Goal: Information Seeking & Learning: Learn about a topic

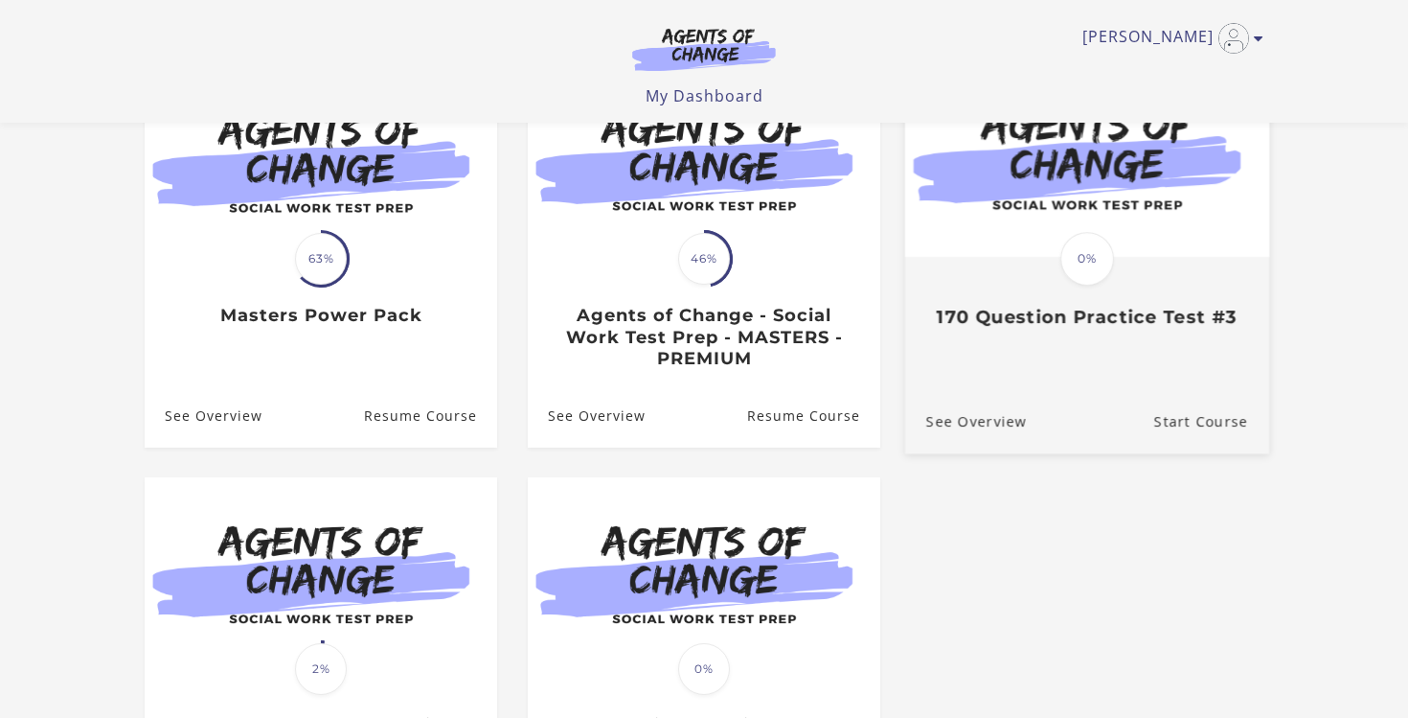
scroll to position [233, 0]
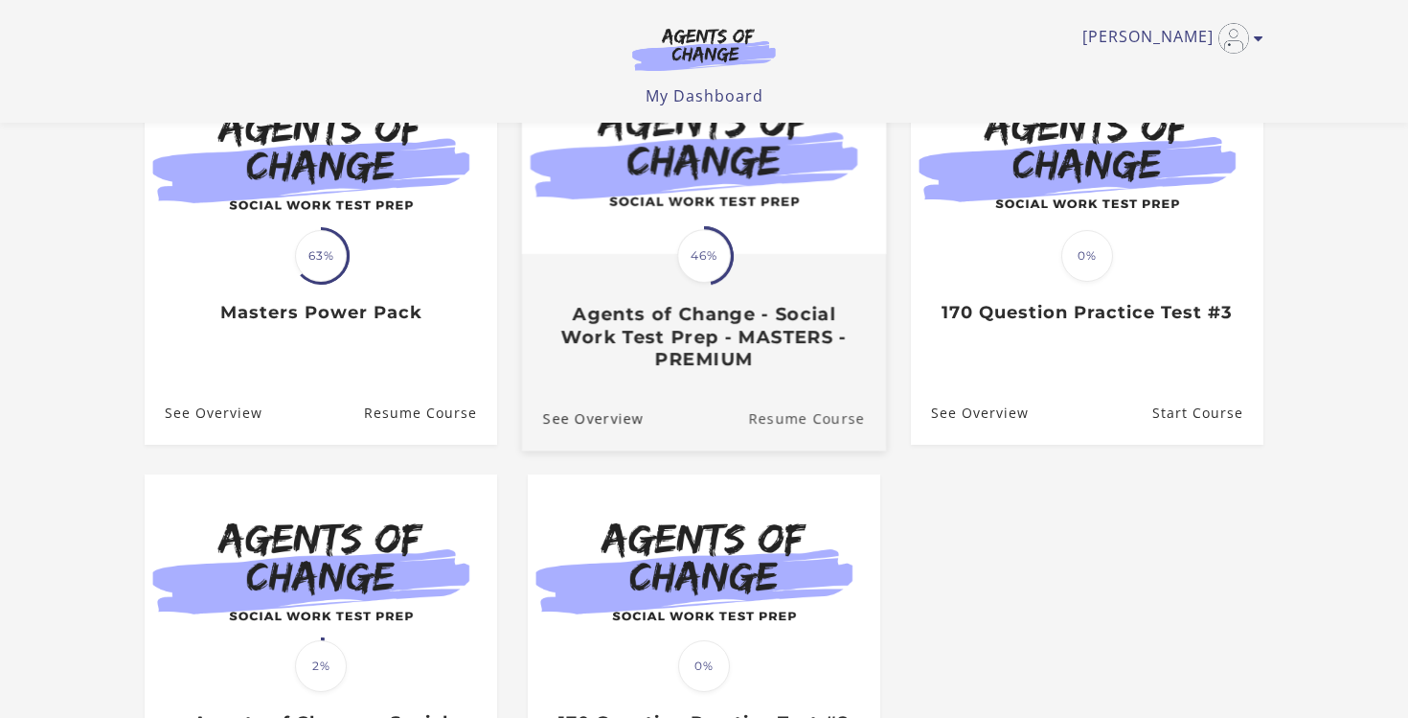
click at [833, 426] on link "Resume Course" at bounding box center [817, 417] width 138 height 64
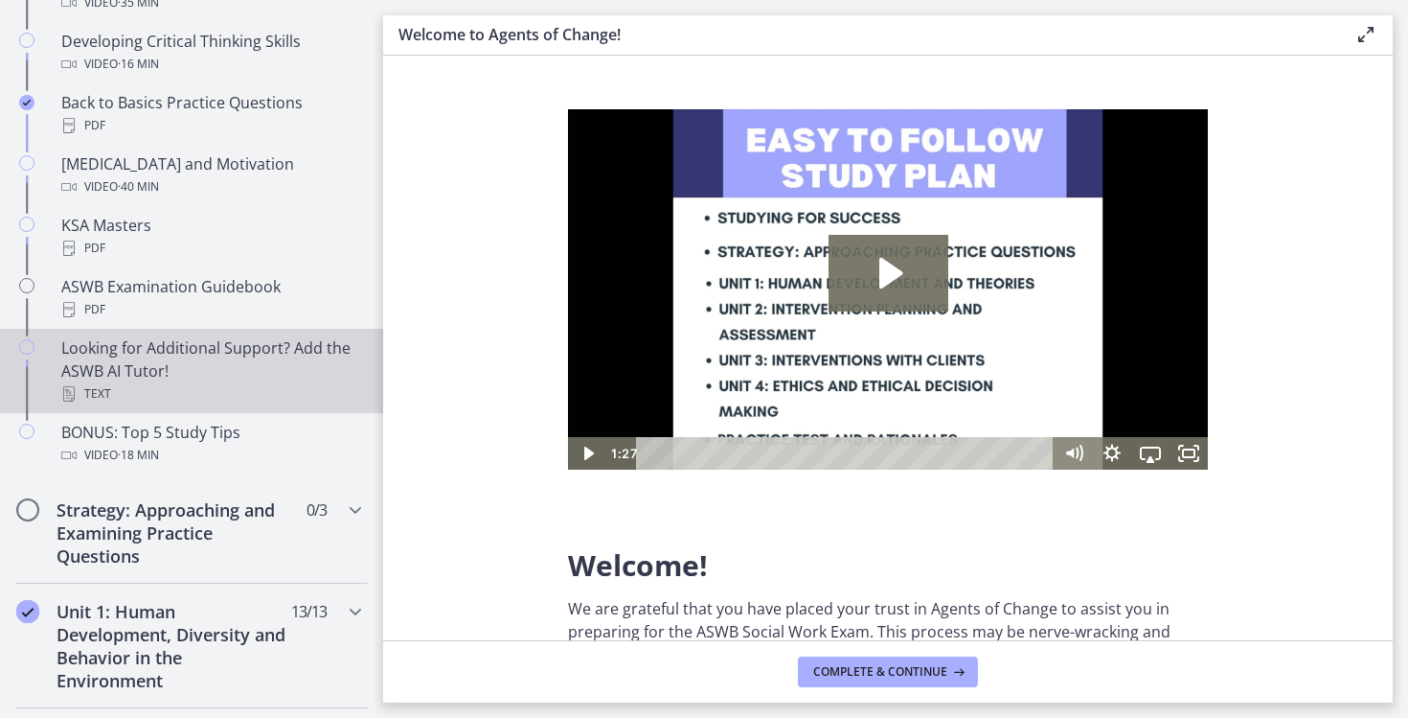
scroll to position [1297, 0]
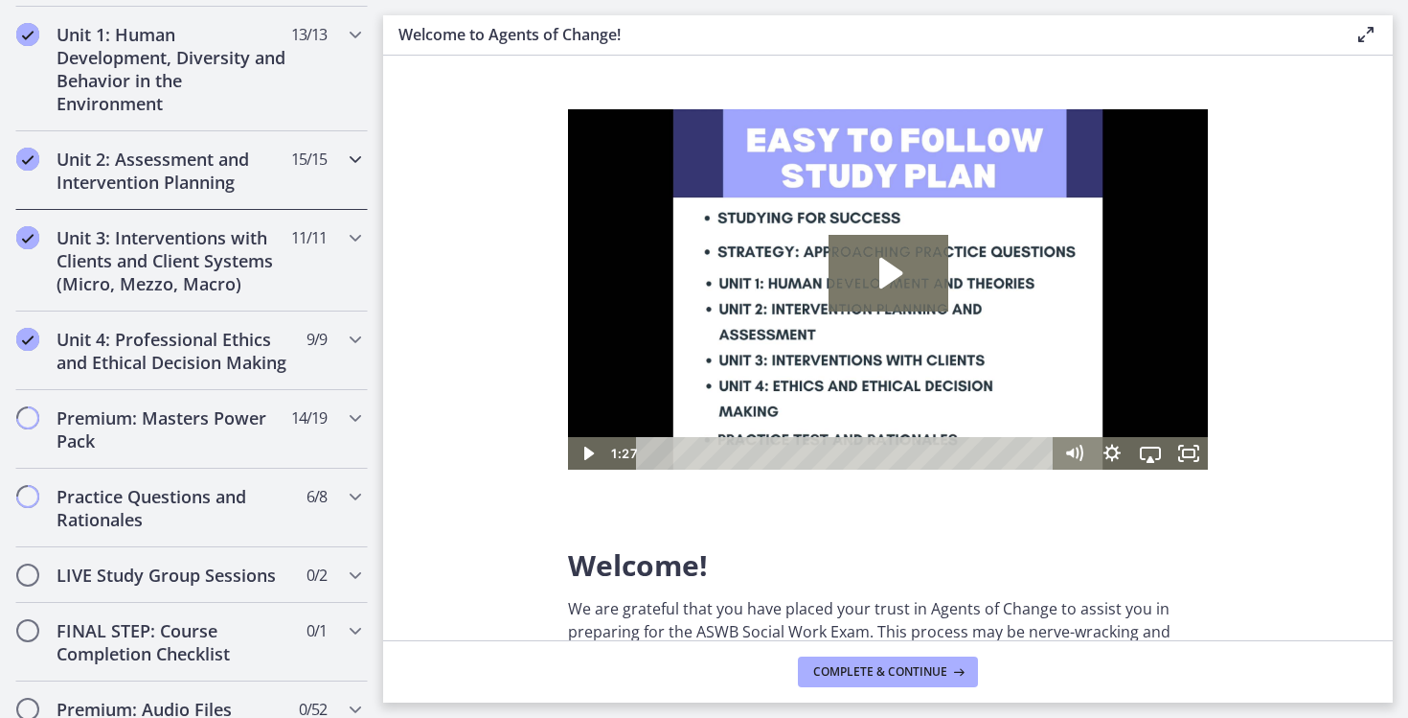
click at [180, 177] on h2 "Unit 2: Assessment and Intervention Planning" at bounding box center [174, 171] width 234 height 46
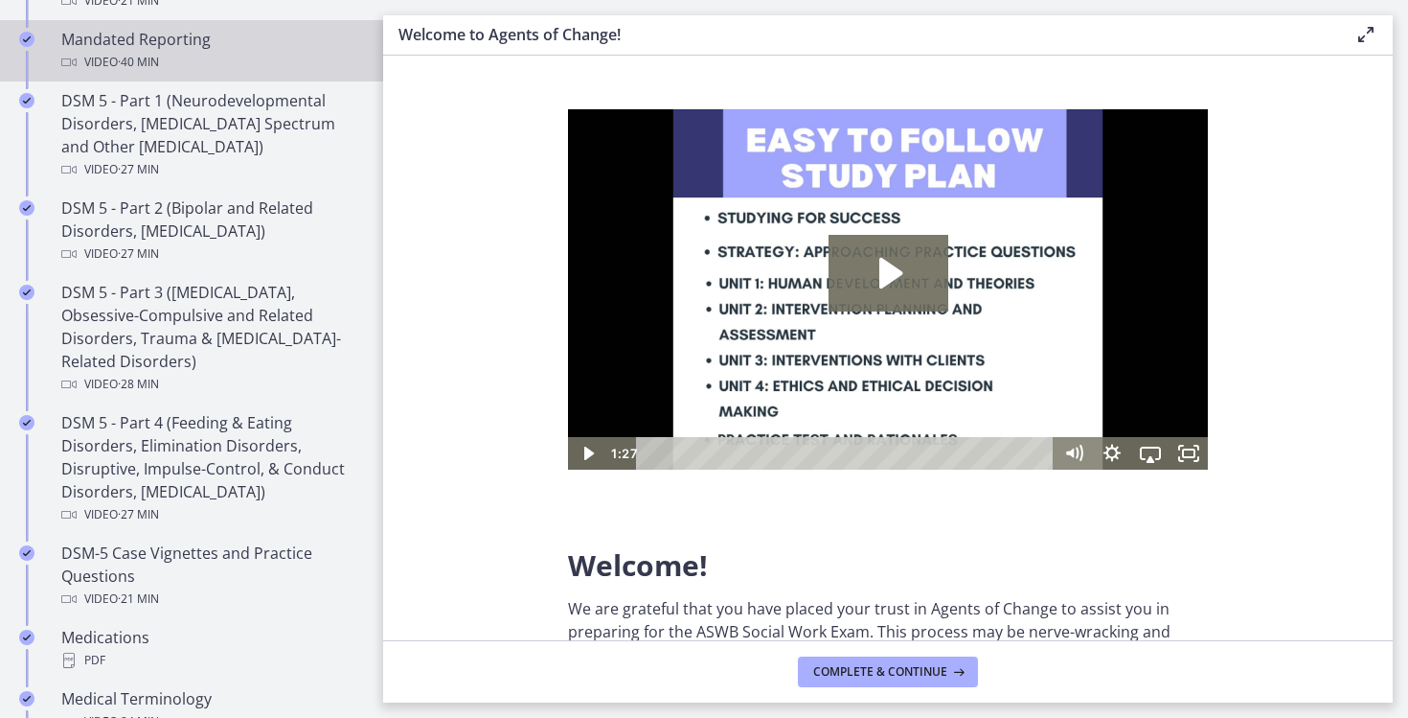
scroll to position [862, 0]
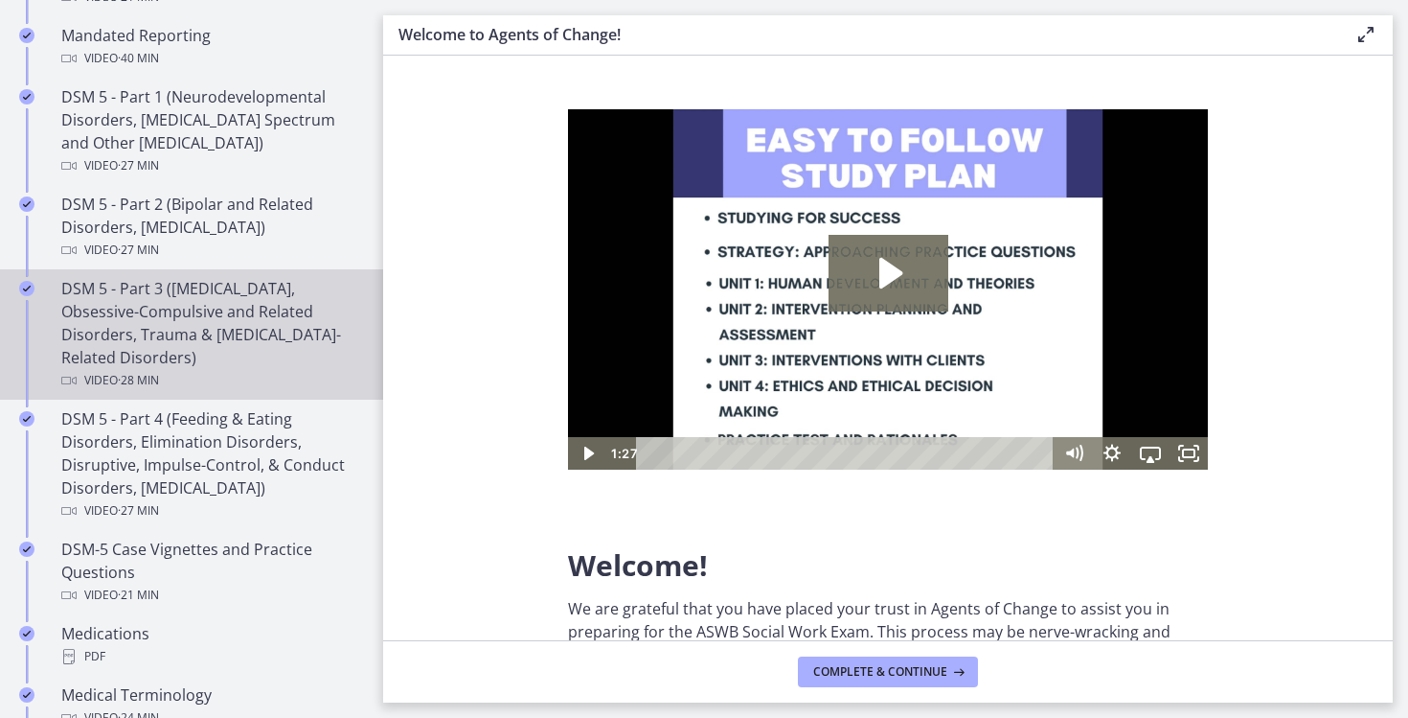
click at [188, 326] on div "DSM 5 - Part 3 (Anxiety Disorders, Obsessive-Compulsive and Related Disorders, …" at bounding box center [210, 334] width 299 height 115
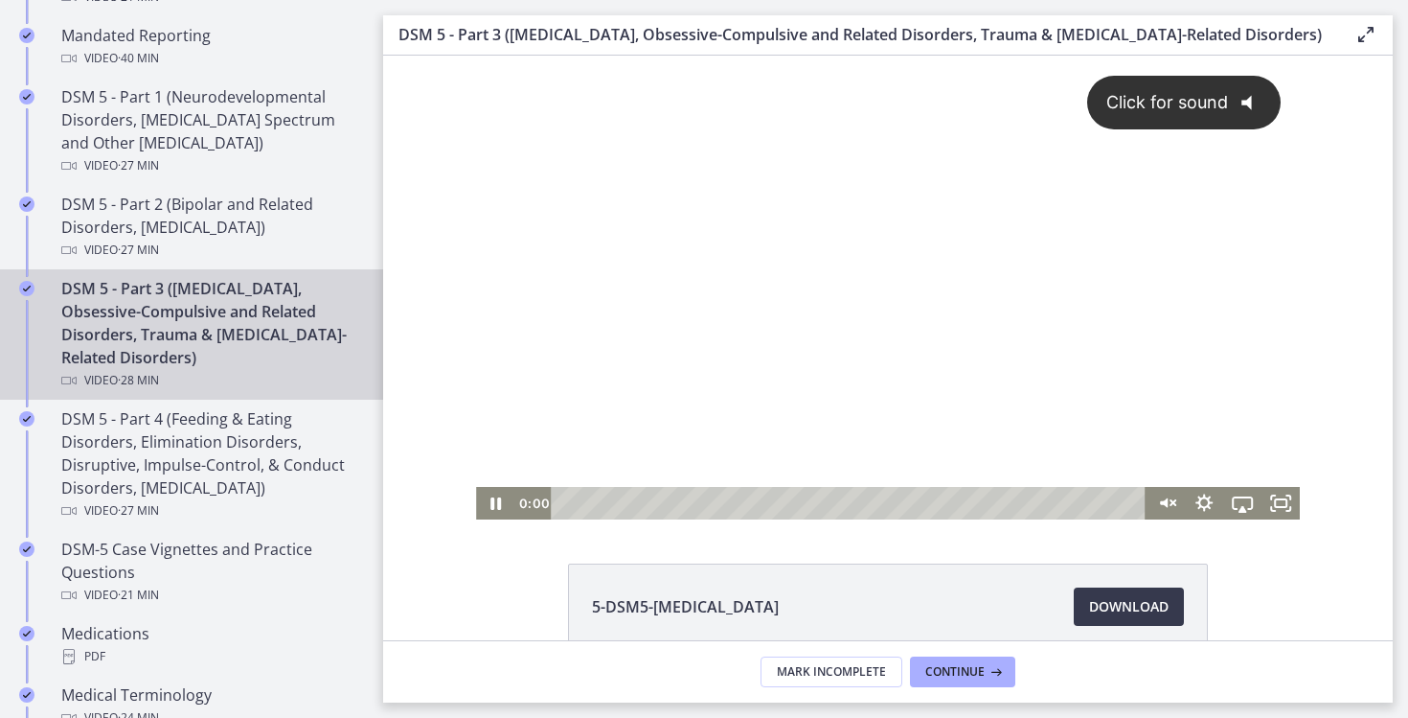
click at [821, 340] on div "Click for sound @keyframes VOLUME_SMALL_WAVE_FLASH { 0% { opacity: 0; } 33% { o…" at bounding box center [888, 271] width 824 height 431
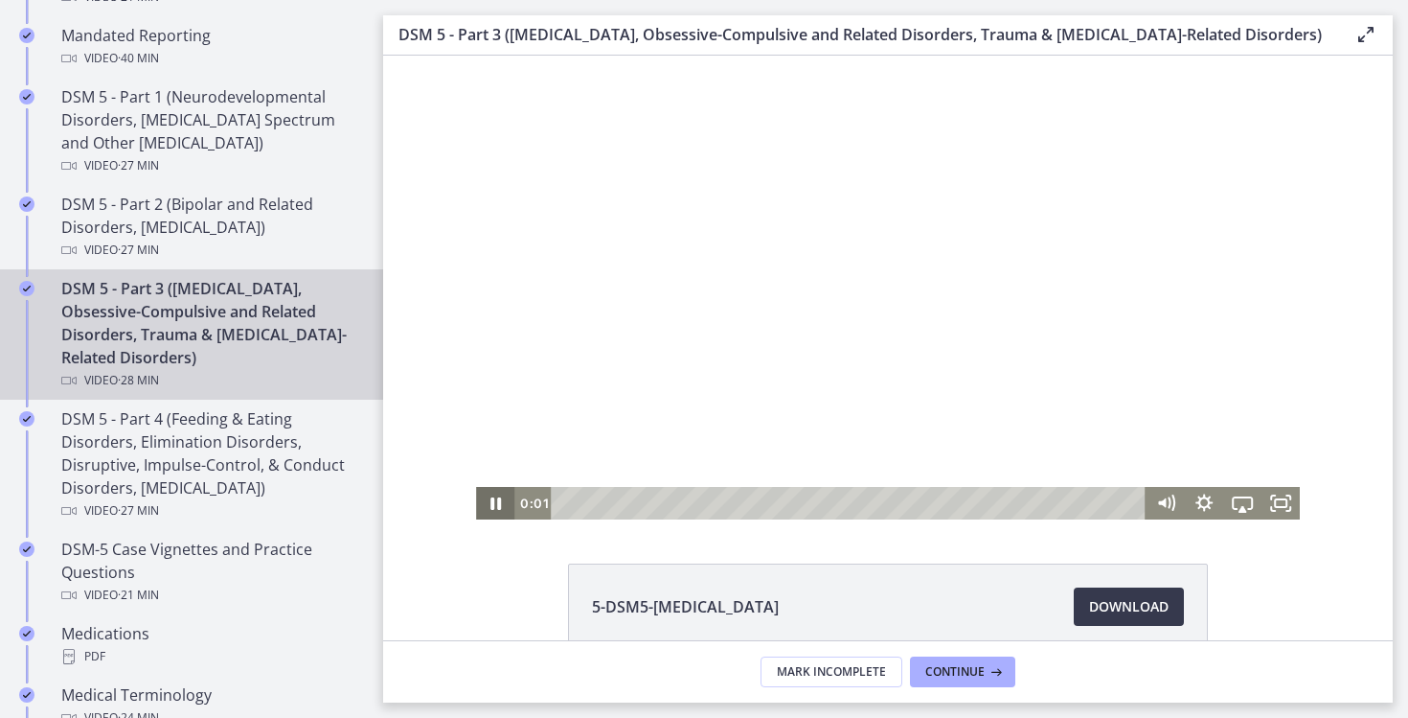
click at [503, 496] on icon "Pause" at bounding box center [495, 503] width 38 height 33
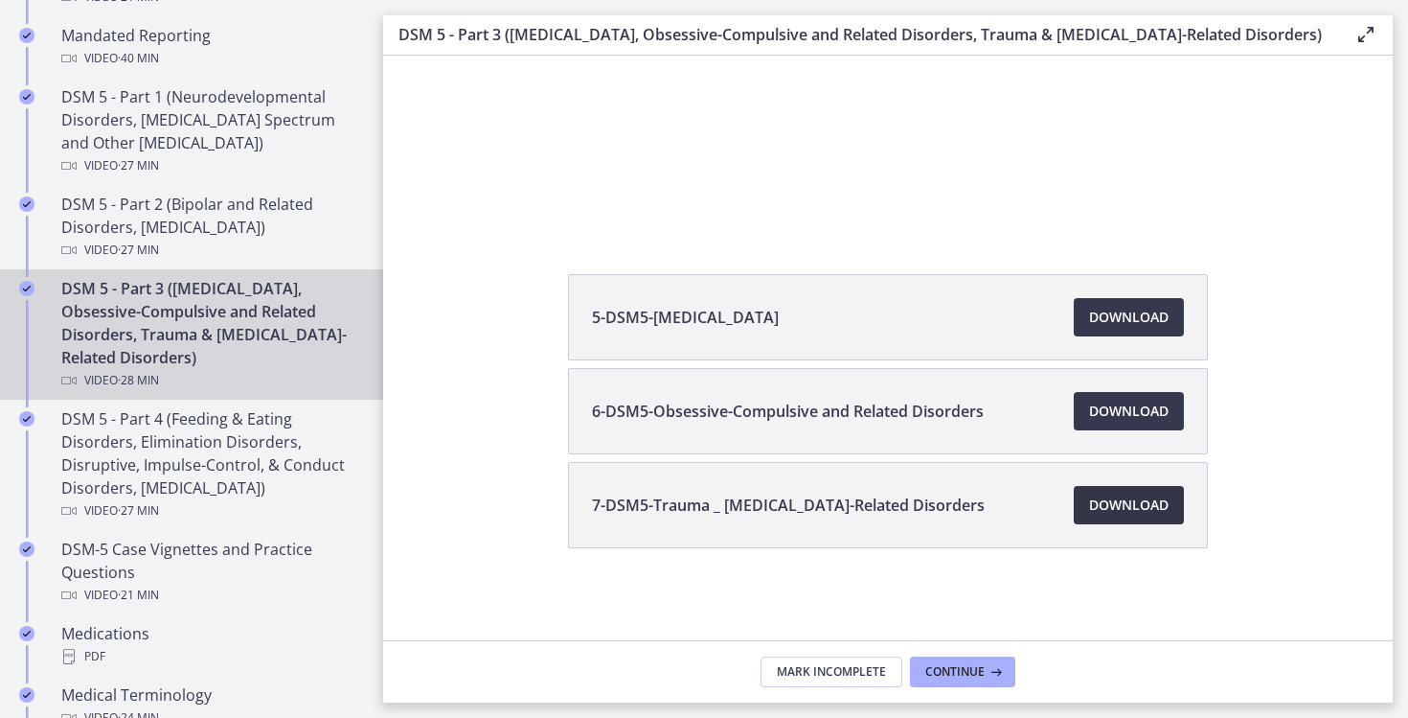
scroll to position [289, 0]
click at [1103, 518] on link "Download Opens in a new window" at bounding box center [1129, 505] width 110 height 38
click at [1083, 312] on link "Download Opens in a new window" at bounding box center [1129, 317] width 110 height 38
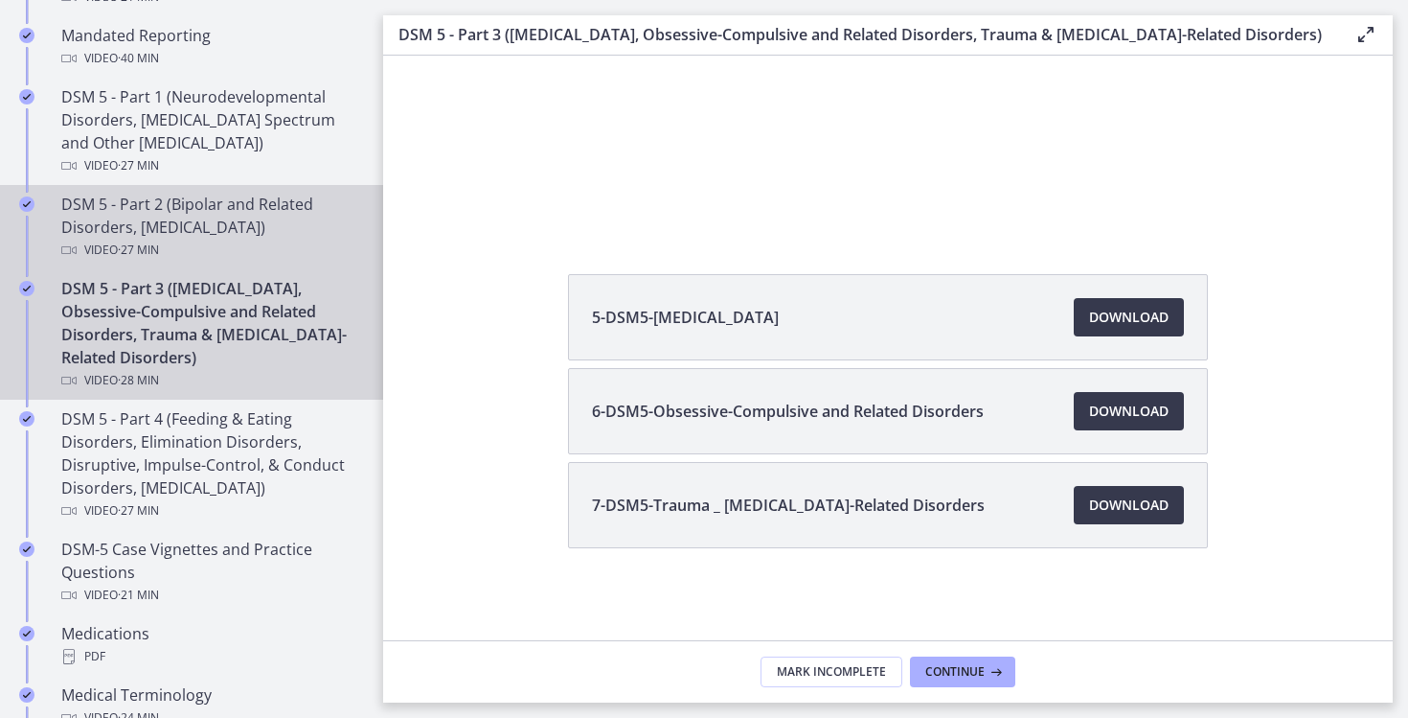
click at [268, 220] on div "DSM 5 - Part 2 (Bipolar and Related Disorders, Depressive Disorders) Video · 27…" at bounding box center [210, 227] width 299 height 69
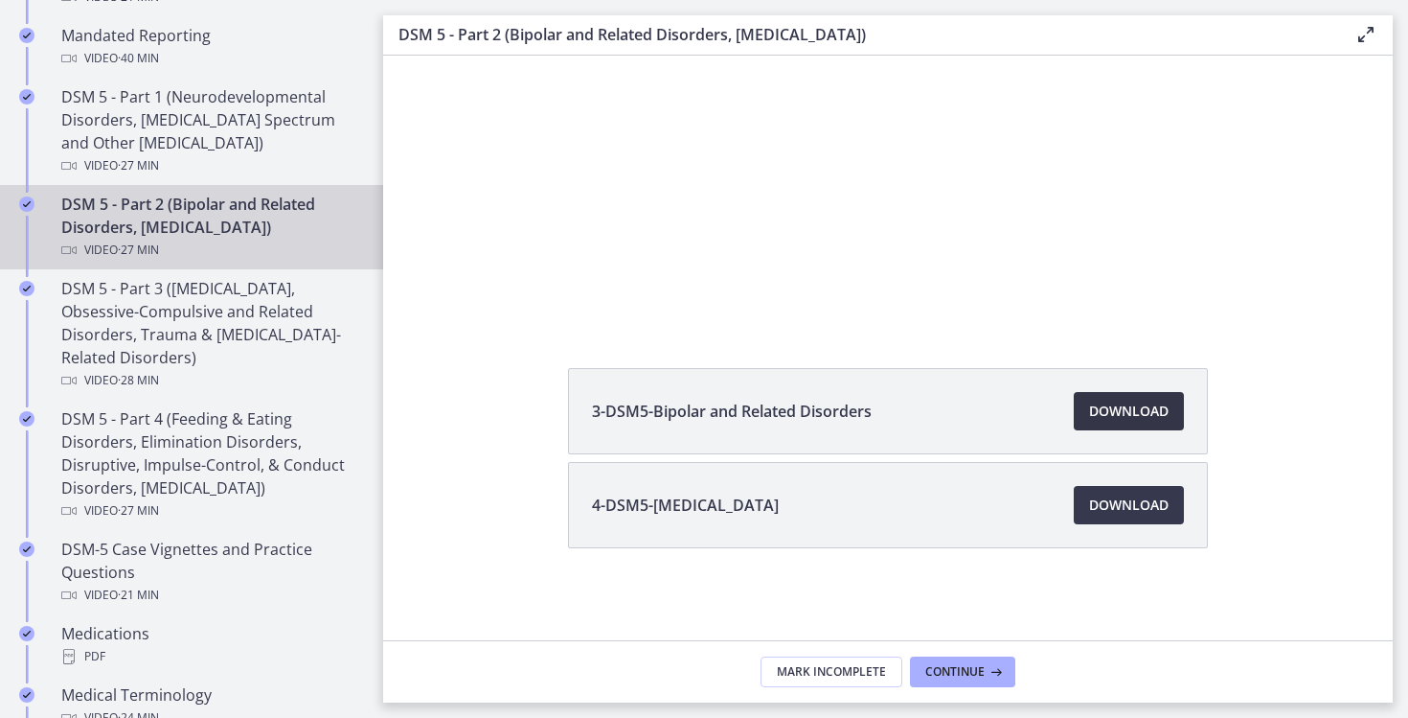
scroll to position [195, 0]
click at [1102, 403] on span "Download Opens in a new window" at bounding box center [1129, 410] width 80 height 23
